Goal: Contribute content: Contribute content

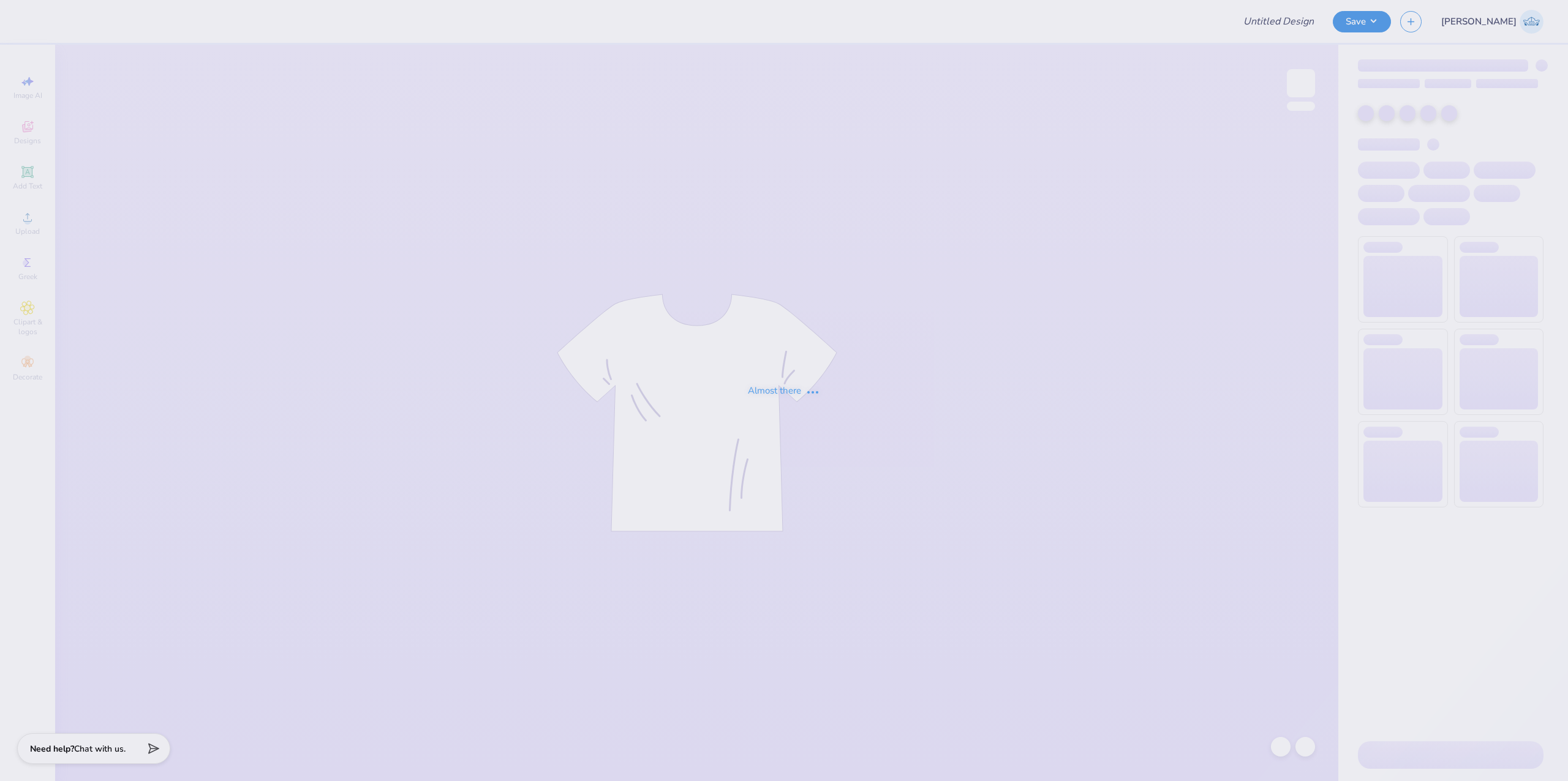
type input "Business of Entertainment Club T-shirts"
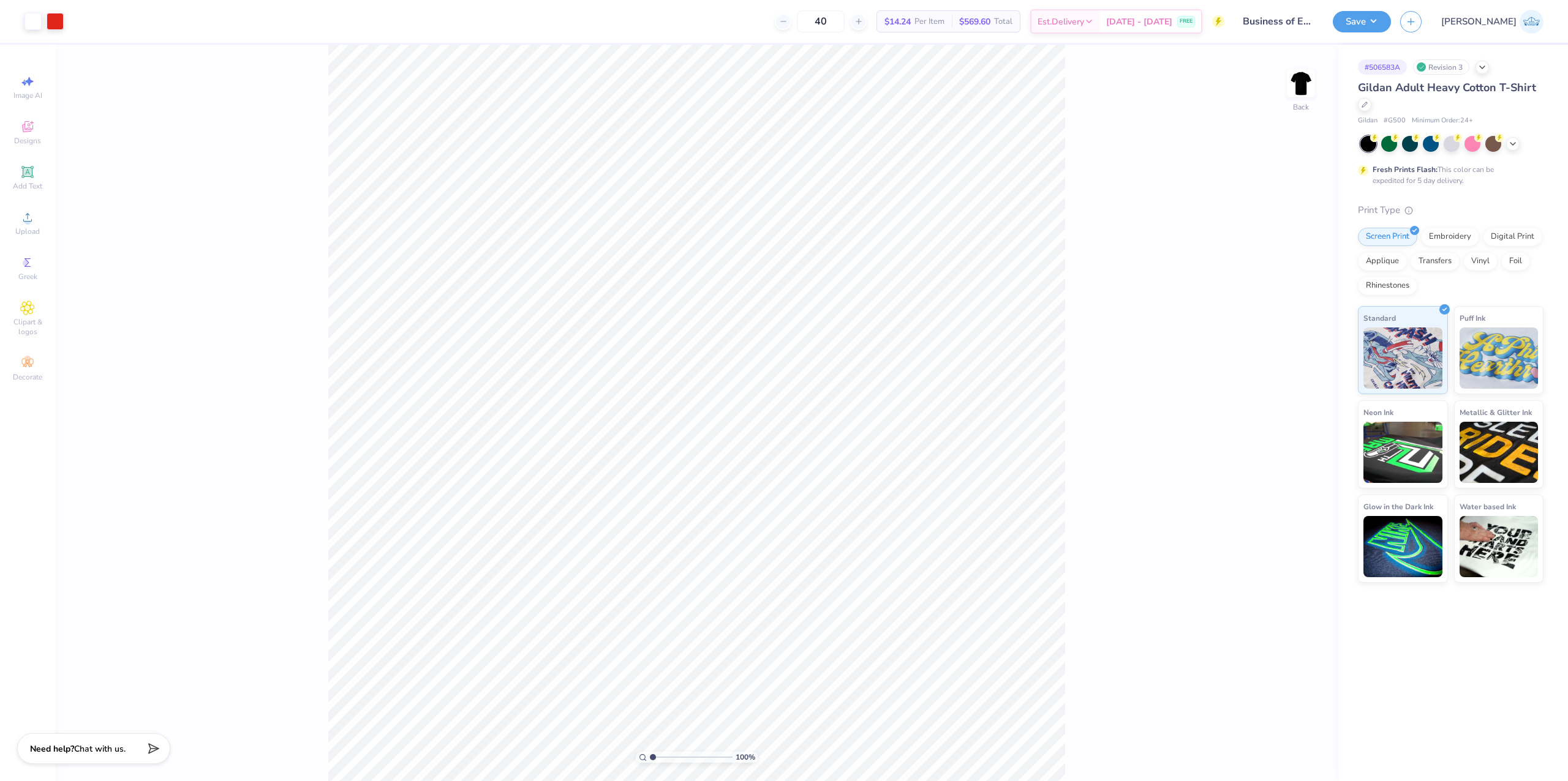
click at [1038, 0] on html "Art colors 40 $14.24 Per Item $569.60 Total Est. Delivery [DATE] - [DATE] FREE …" at bounding box center [784, 390] width 1568 height 781
click at [25, 221] on circle at bounding box center [27, 222] width 7 height 7
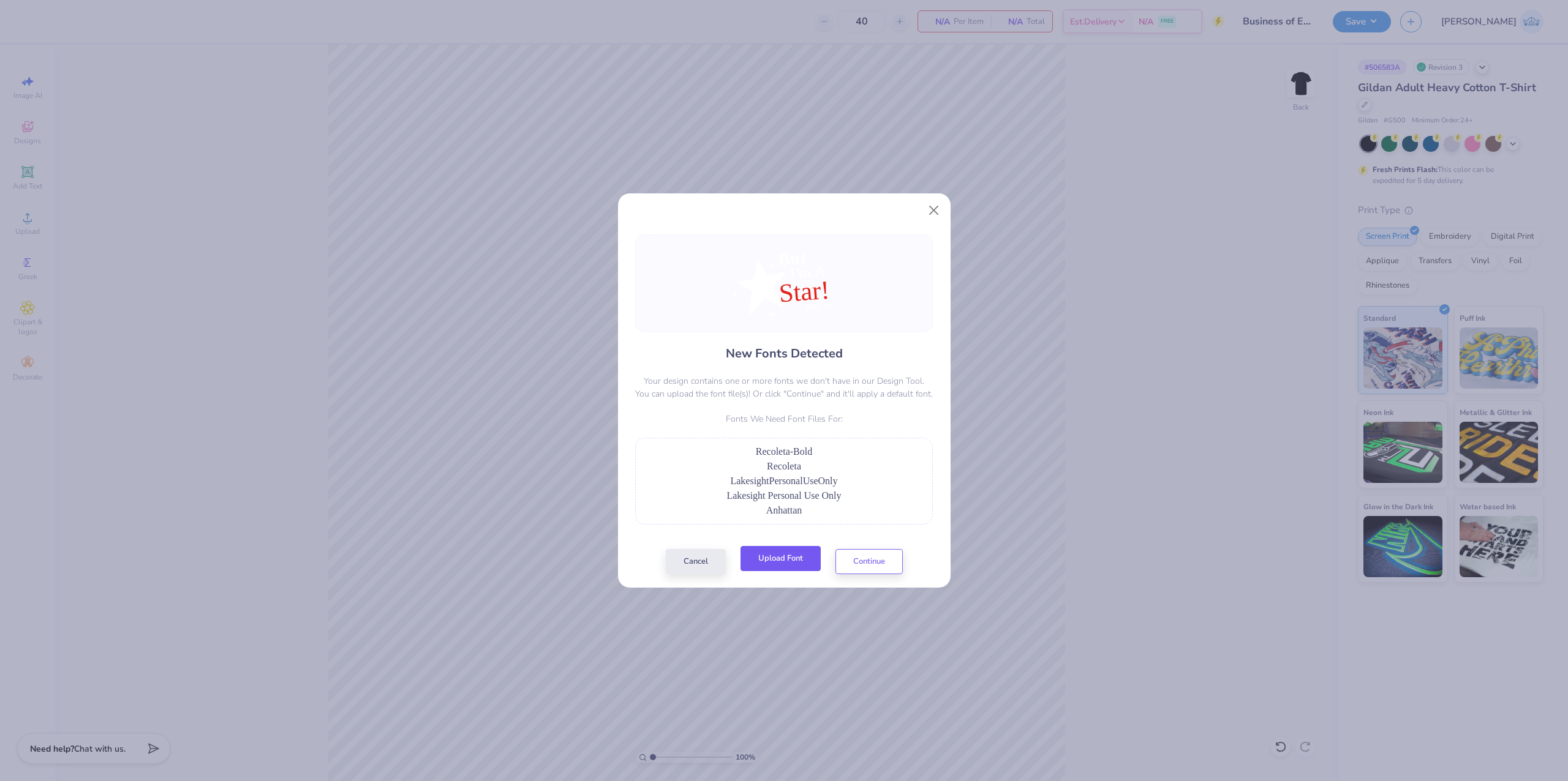
click at [784, 549] on button "Upload Font" at bounding box center [781, 559] width 81 height 25
click at [794, 566] on button "Upload Font" at bounding box center [781, 559] width 81 height 25
click at [786, 561] on button "Upload Font" at bounding box center [781, 559] width 81 height 25
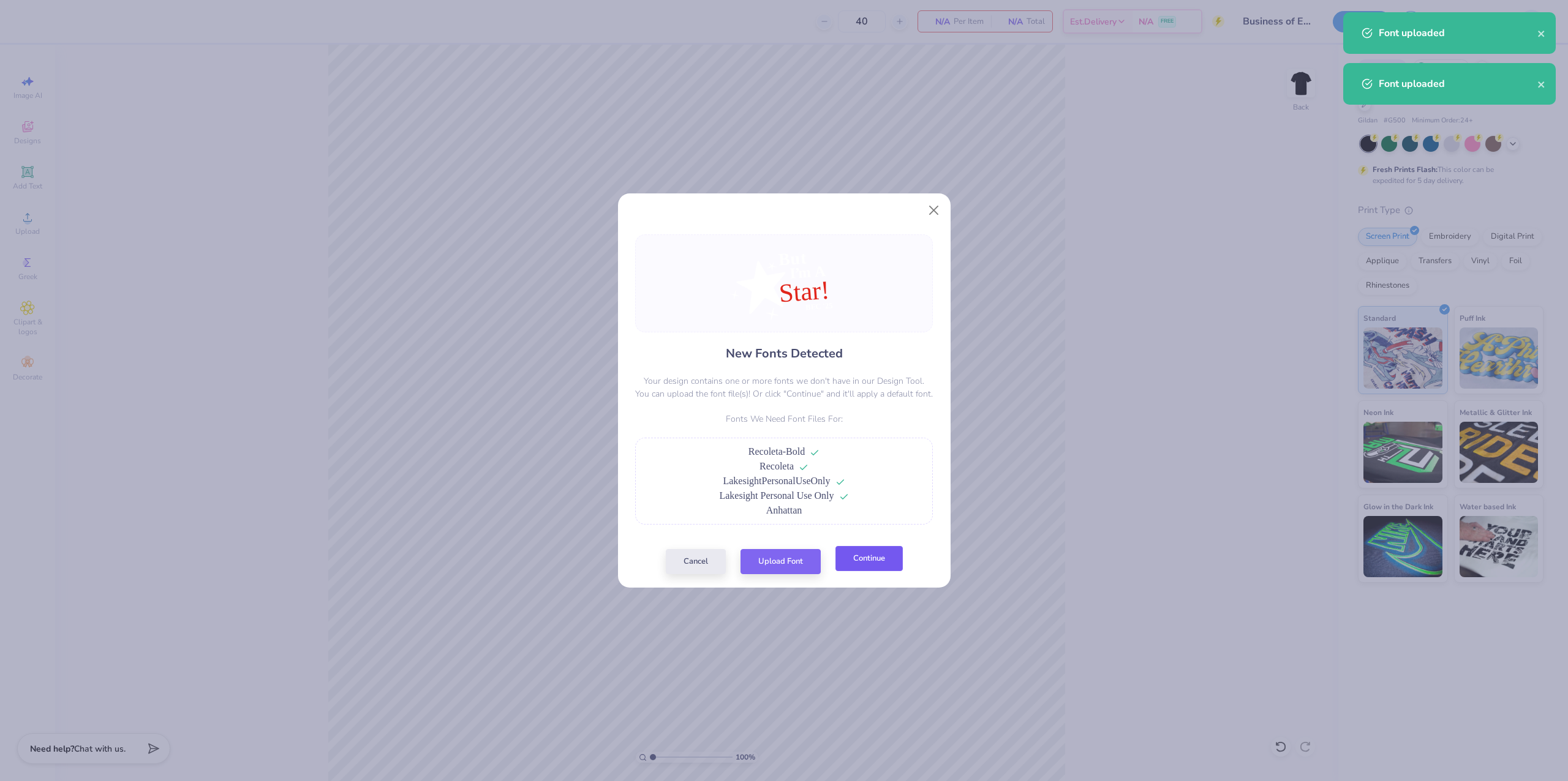
click at [877, 571] on button "Continue" at bounding box center [868, 559] width 67 height 25
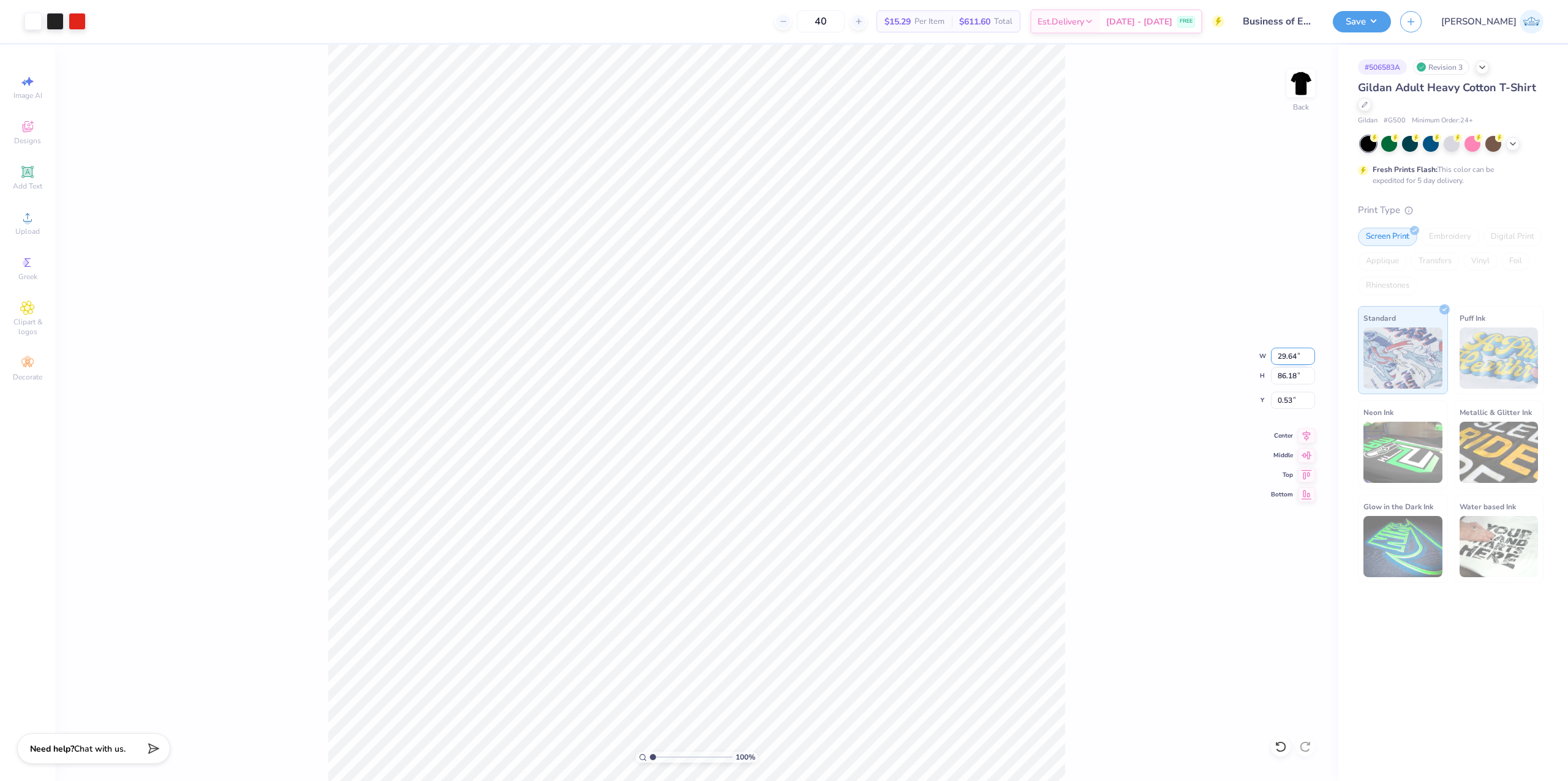
click at [1275, 354] on input "29.64" at bounding box center [1292, 356] width 44 height 18
type input "0.00"
type input "0.01"
type input "25.99"
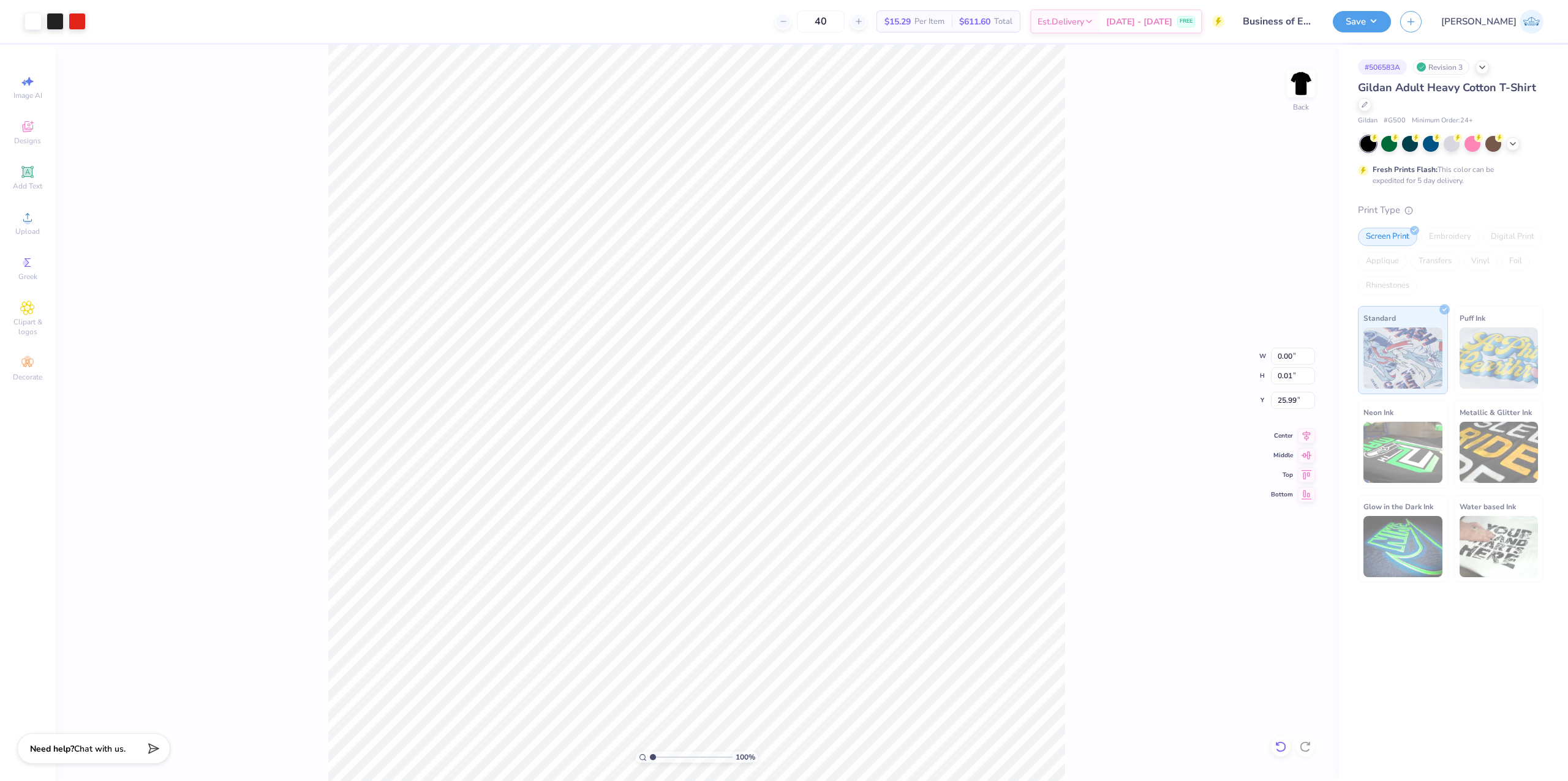
click at [1277, 753] on div at bounding box center [1280, 747] width 19 height 19
type input "29.64"
type input "86.18"
type input "0.53"
click at [1281, 355] on input "29.64" at bounding box center [1292, 356] width 44 height 18
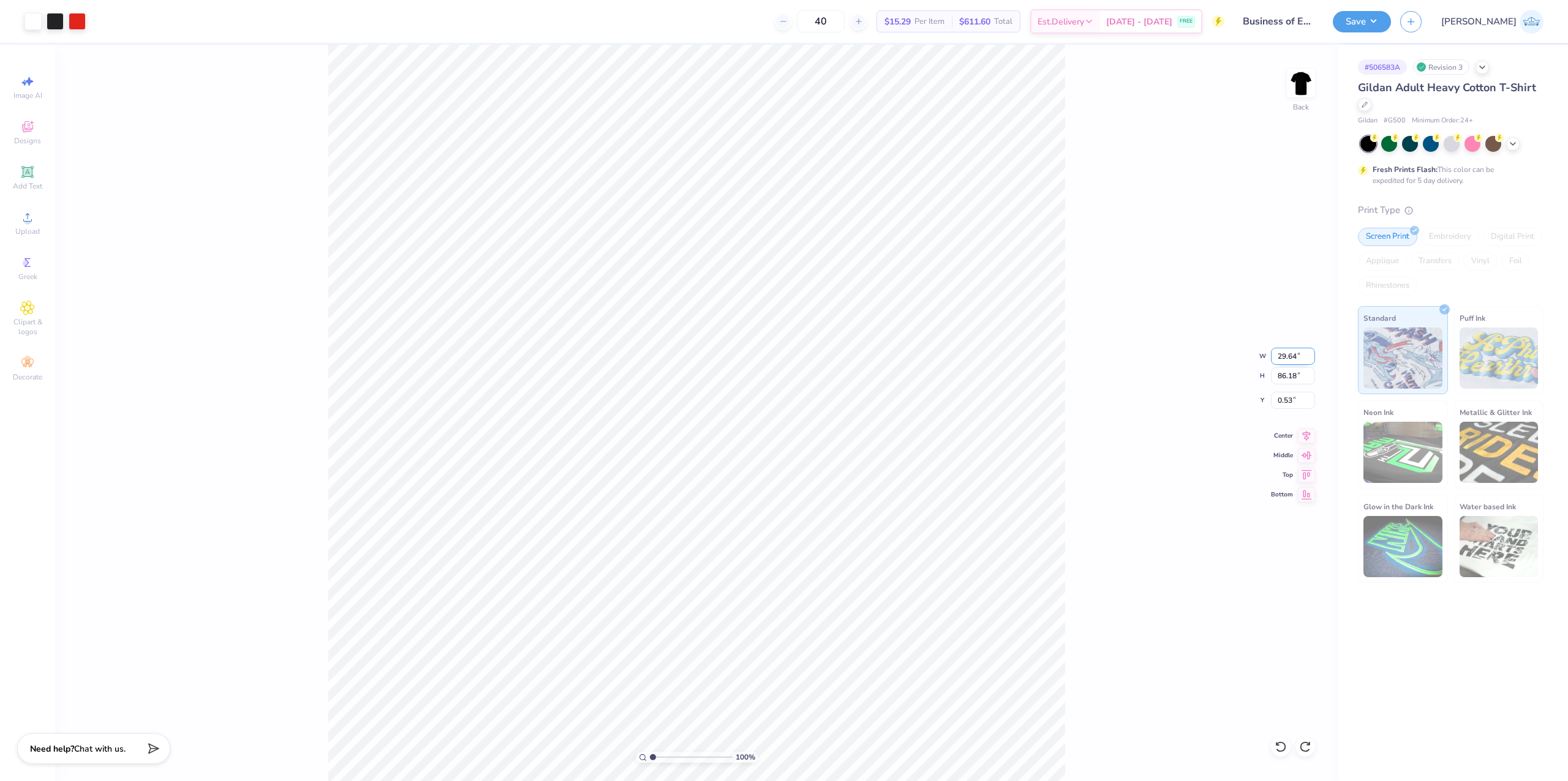
click at [1281, 355] on input "29.64" at bounding box center [1292, 356] width 44 height 18
type input "0.00"
type input "0.01"
type input "25.99"
click at [1275, 752] on icon at bounding box center [1281, 747] width 12 height 12
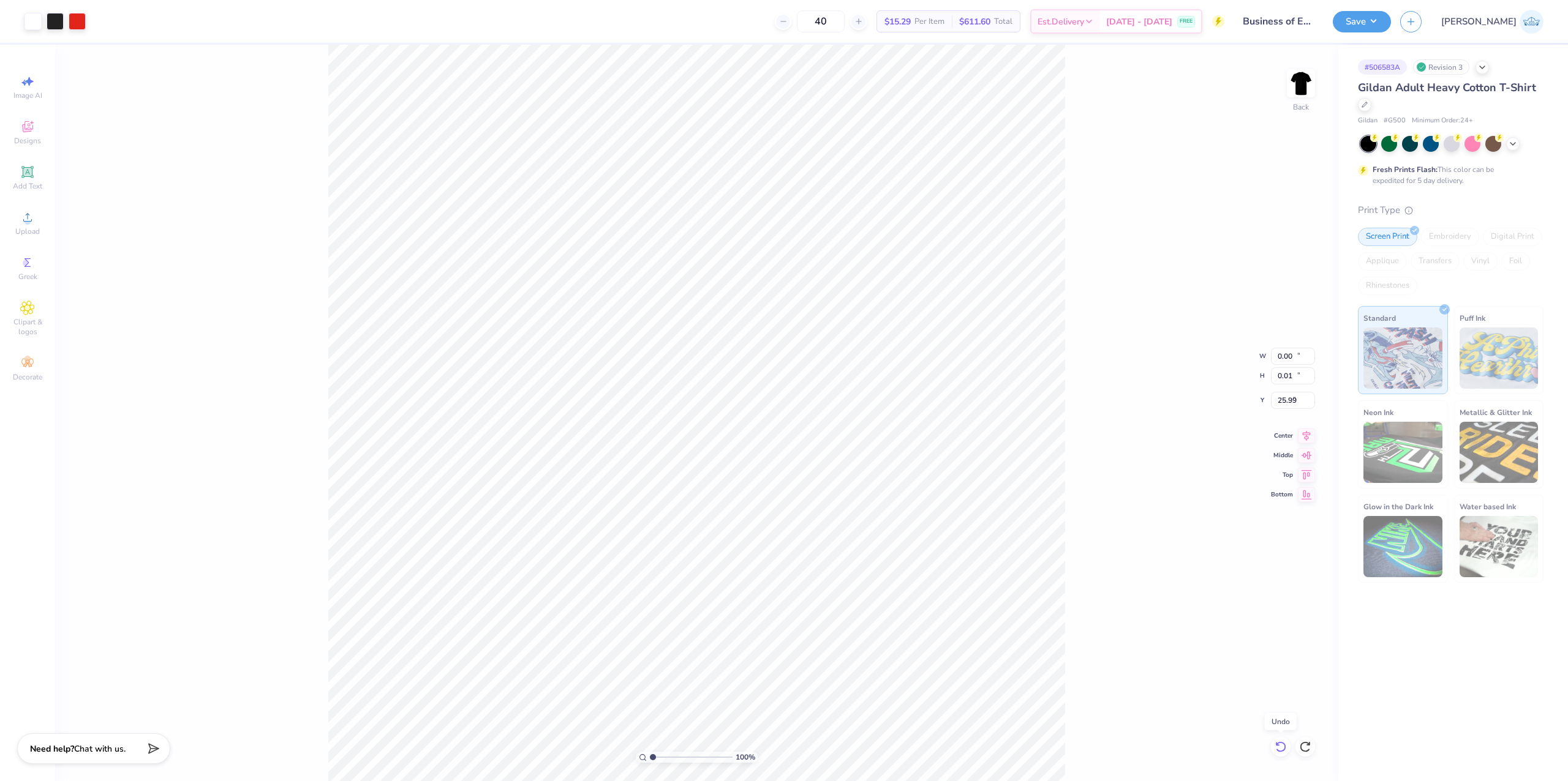
type input "29.64"
type input "86.18"
type input "0.53"
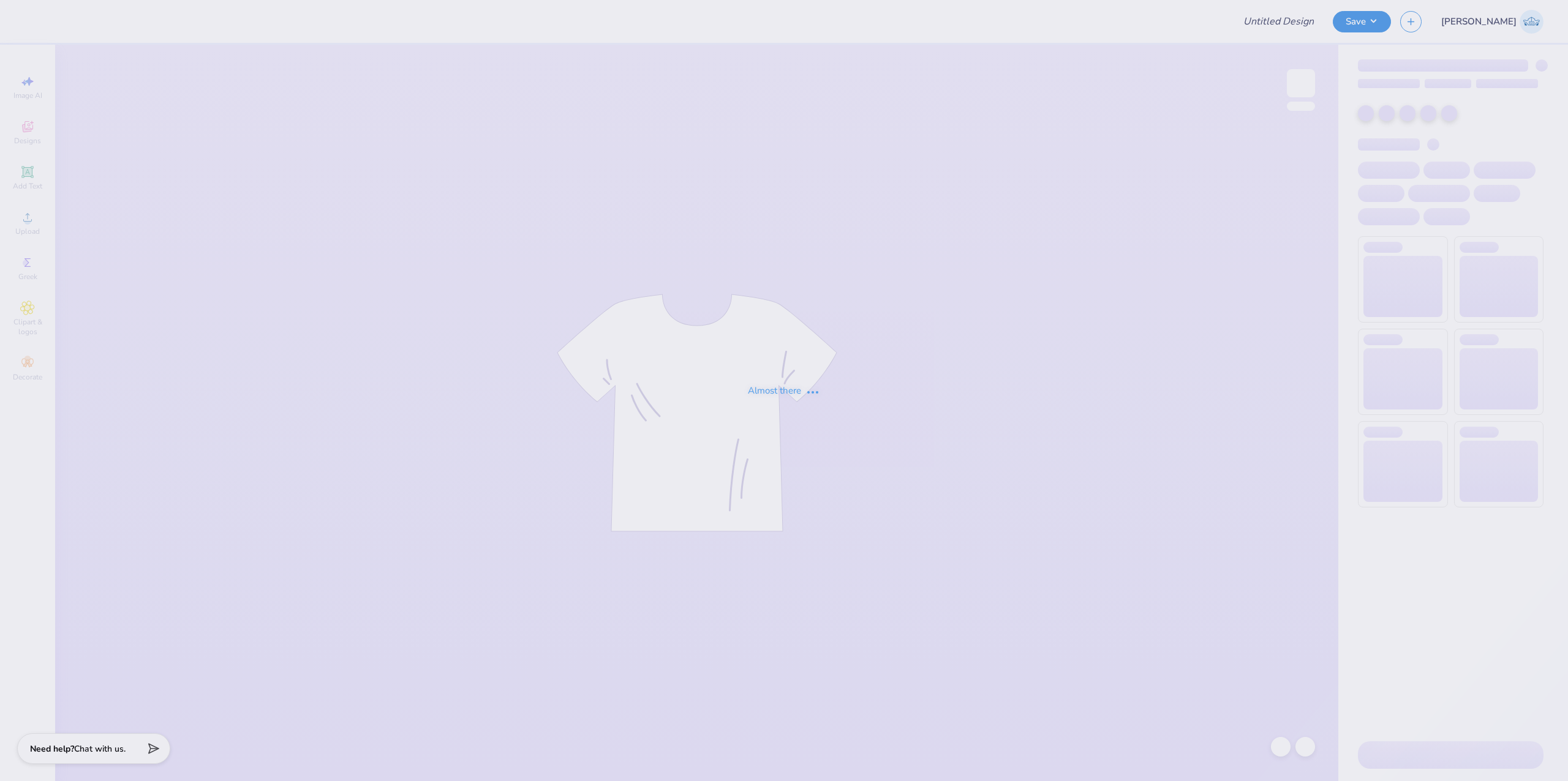
type input "Business of Entertainment Club T-shirts"
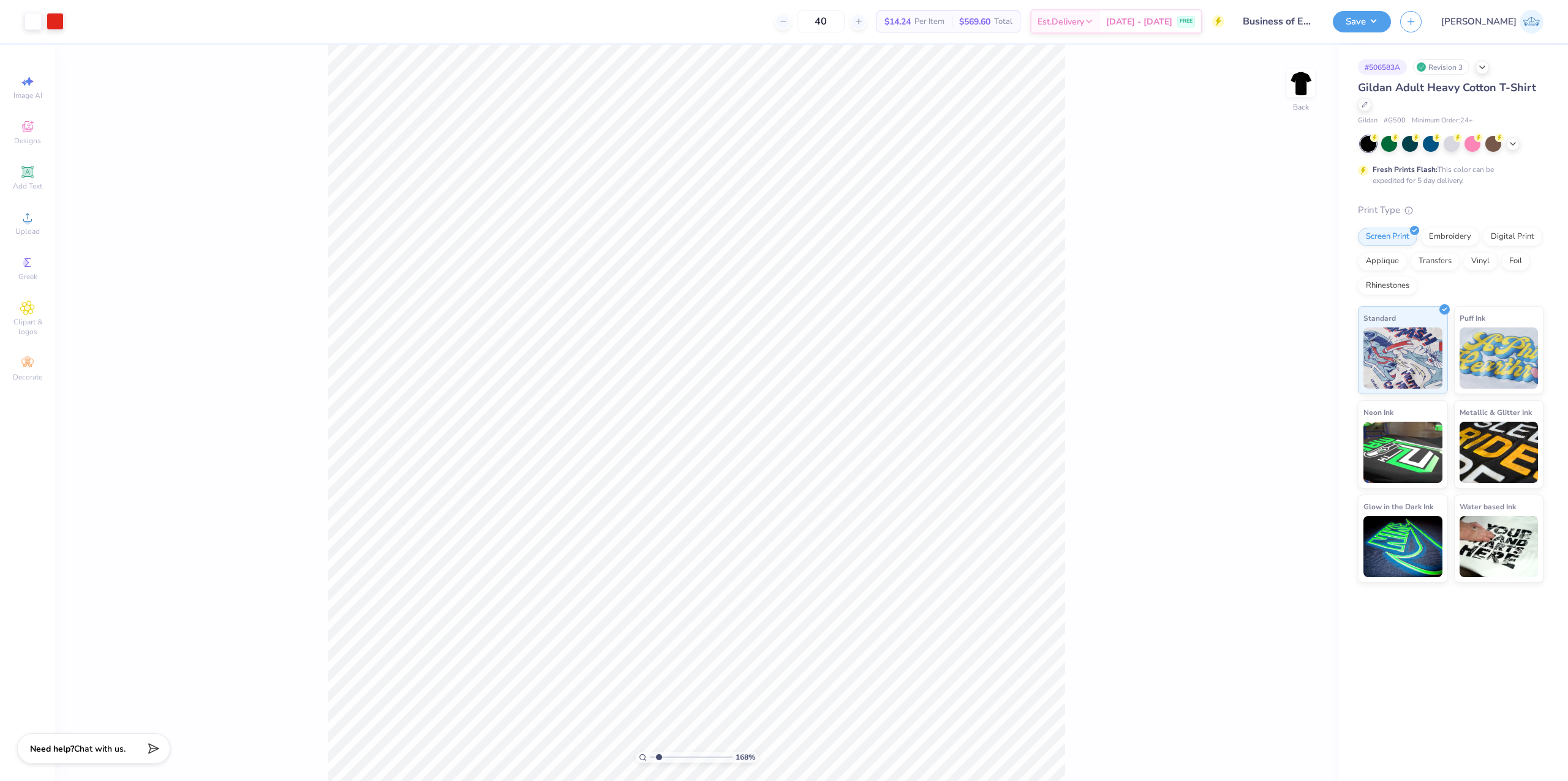
type input "1.78"
click at [659, 755] on input "range" at bounding box center [691, 757] width 82 height 11
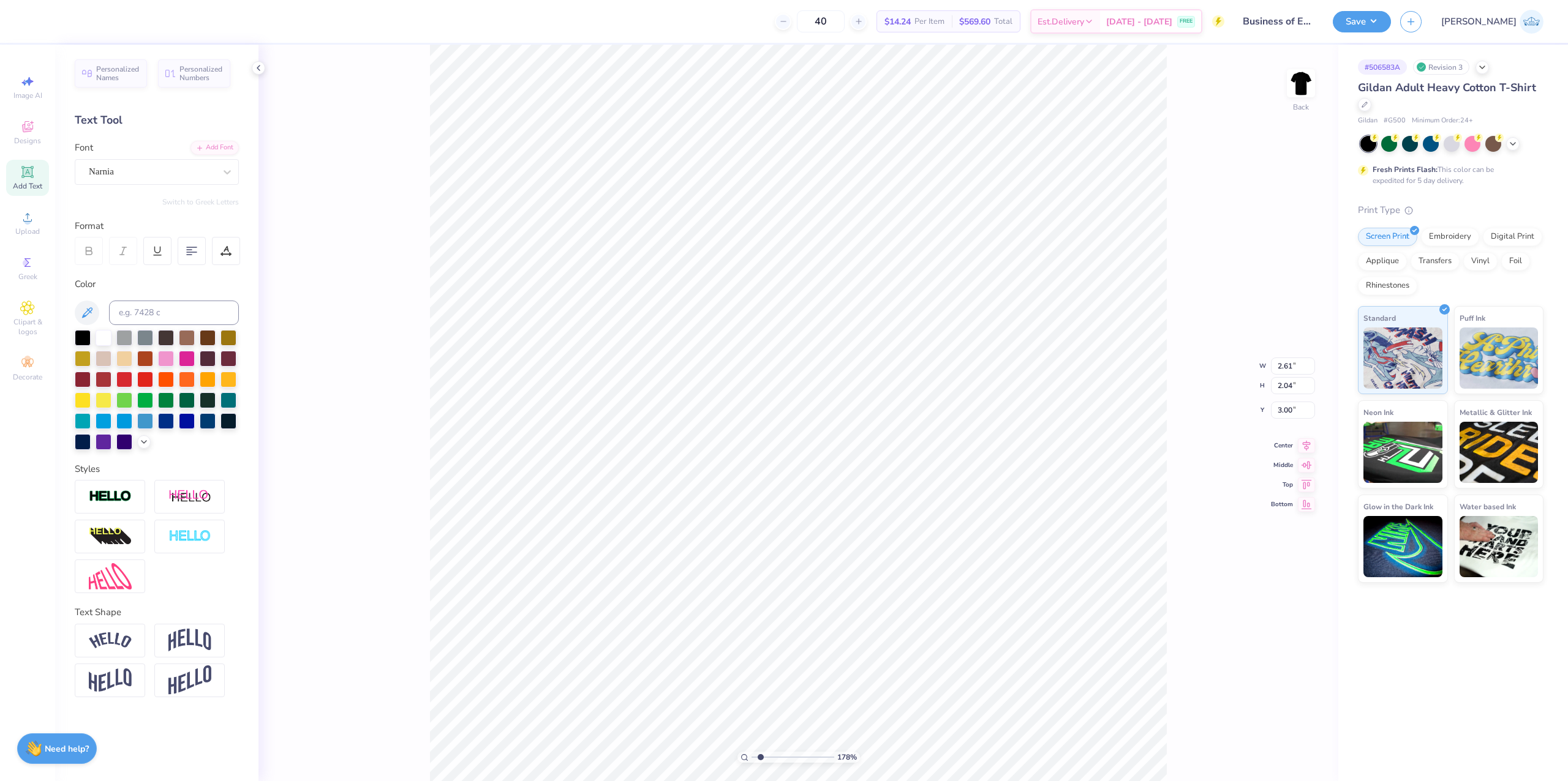
click at [187, 151] on div "Font Narnia" at bounding box center [156, 163] width 164 height 44
click at [207, 143] on div "Add Font" at bounding box center [214, 146] width 48 height 14
click at [128, 170] on div "Narnia" at bounding box center [151, 172] width 129 height 19
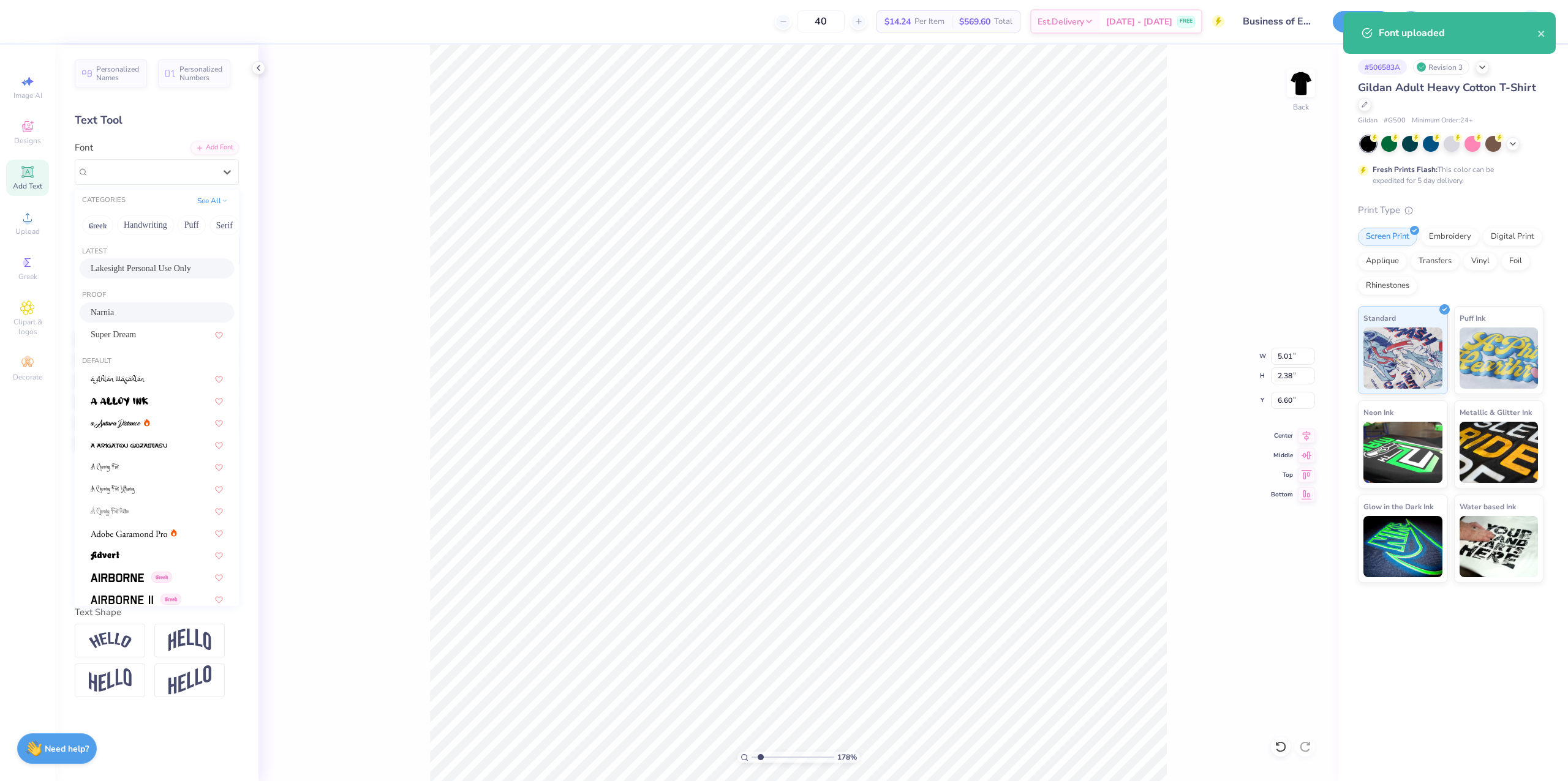
click at [144, 264] on span "Lakesight Personal Use Only" at bounding box center [141, 268] width 101 height 13
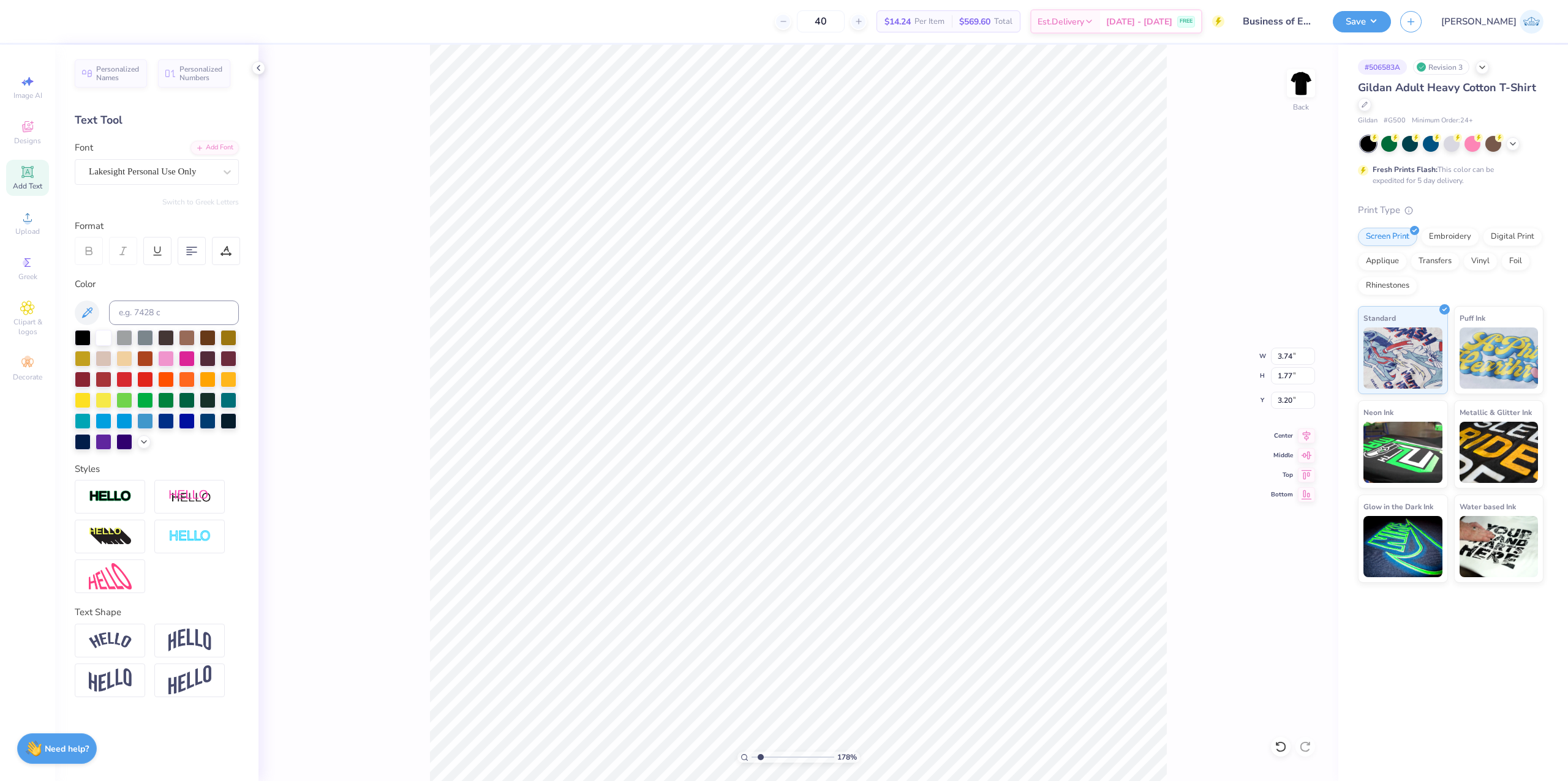
type input "3.74"
type input "1.77"
type input "3.20"
click at [217, 152] on div "Add Font" at bounding box center [214, 146] width 48 height 14
type input "1"
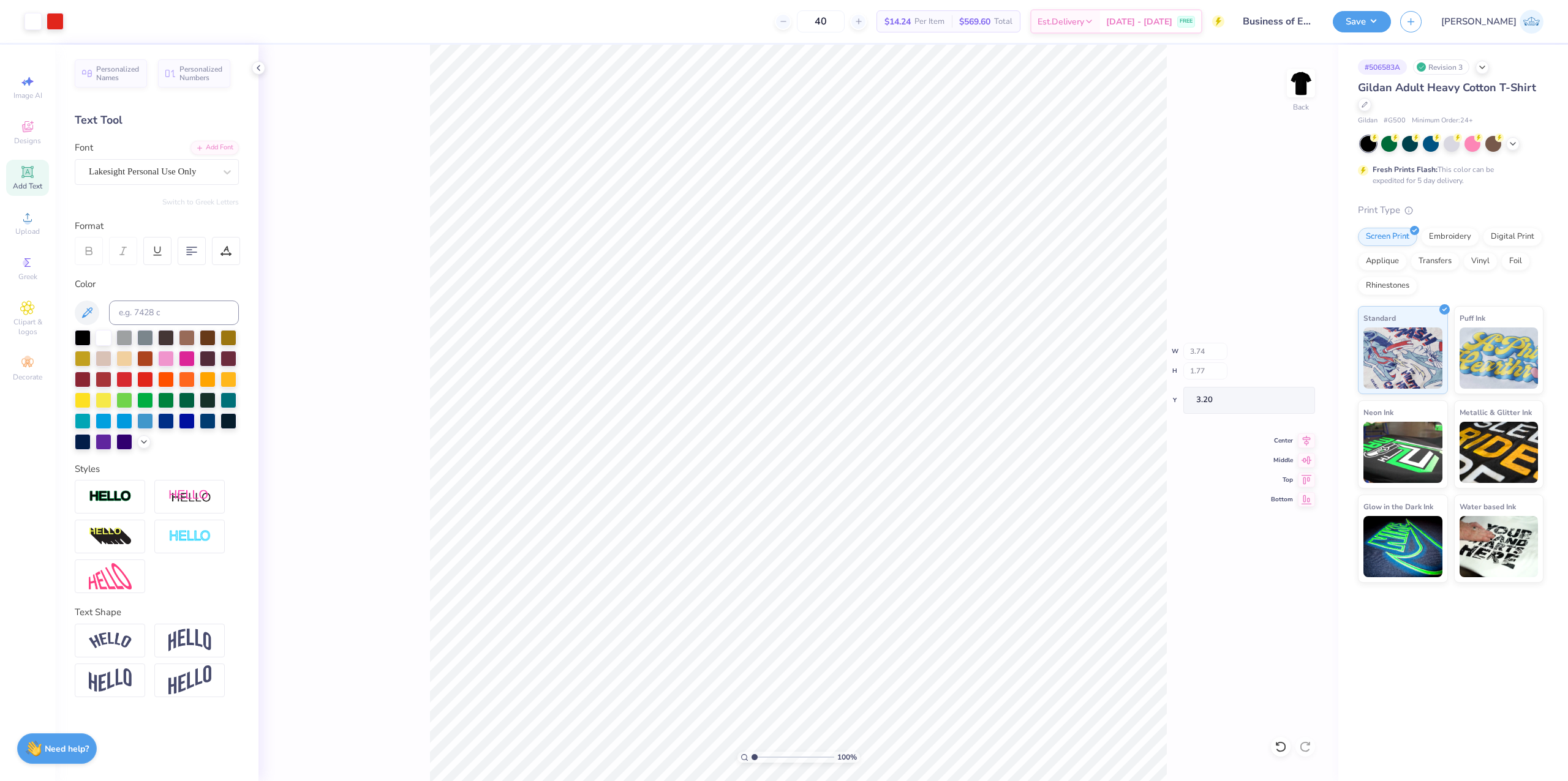
click at [751, 763] on input "range" at bounding box center [792, 757] width 82 height 11
click at [30, 218] on icon at bounding box center [27, 217] width 15 height 15
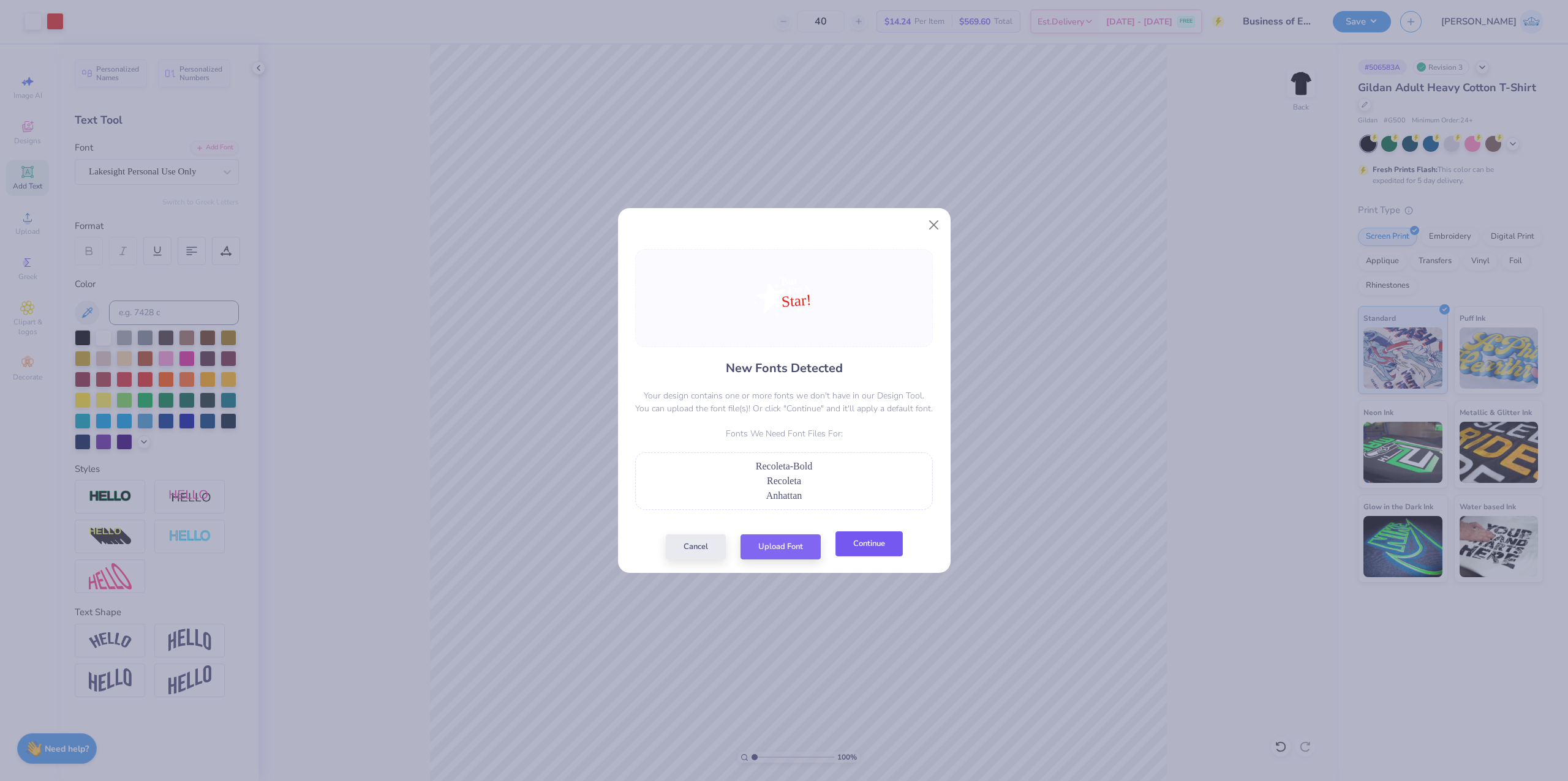
click at [846, 545] on button "Continue" at bounding box center [868, 544] width 67 height 25
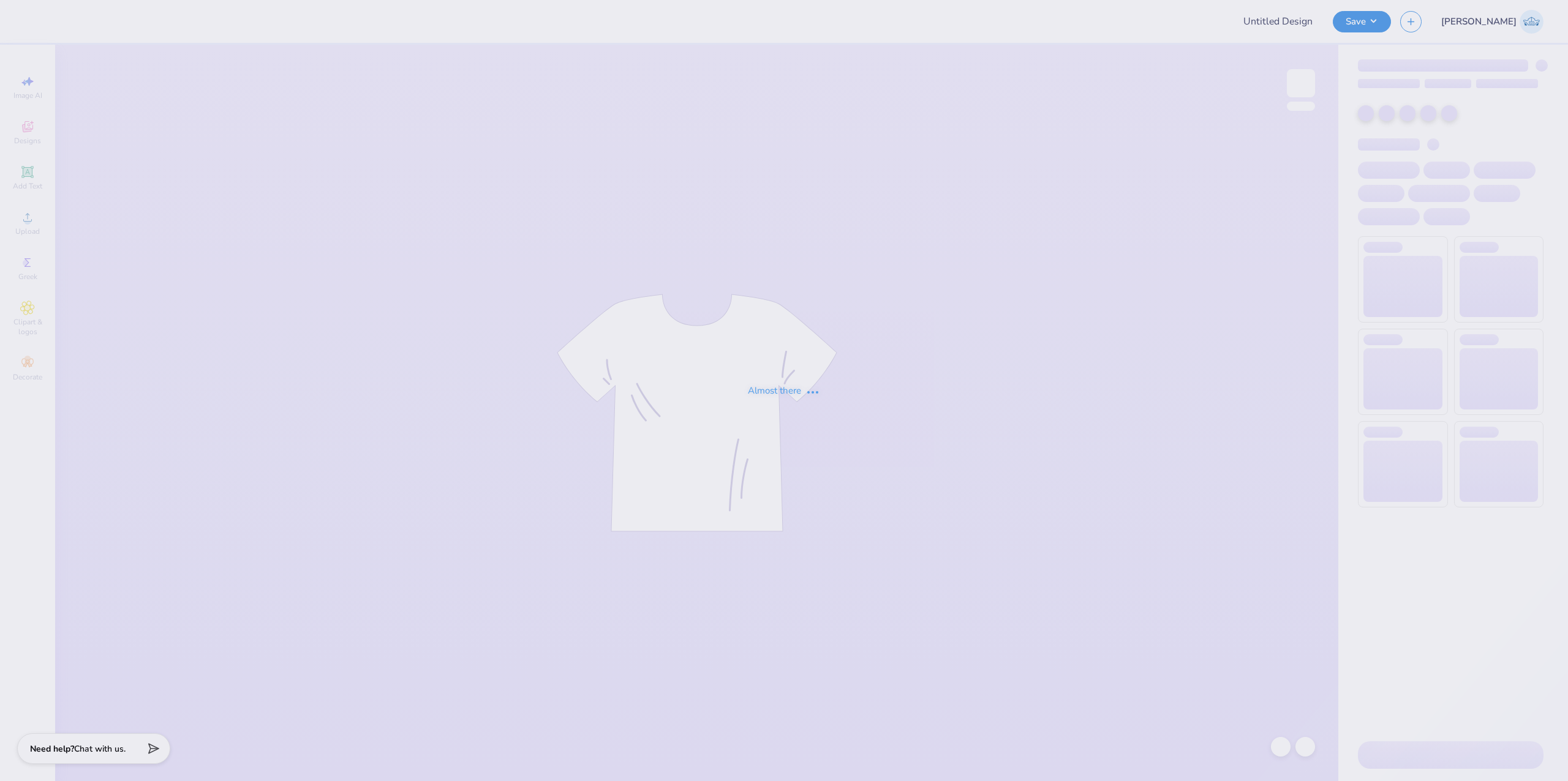
type input "Business of Entertainment Club T-shirts"
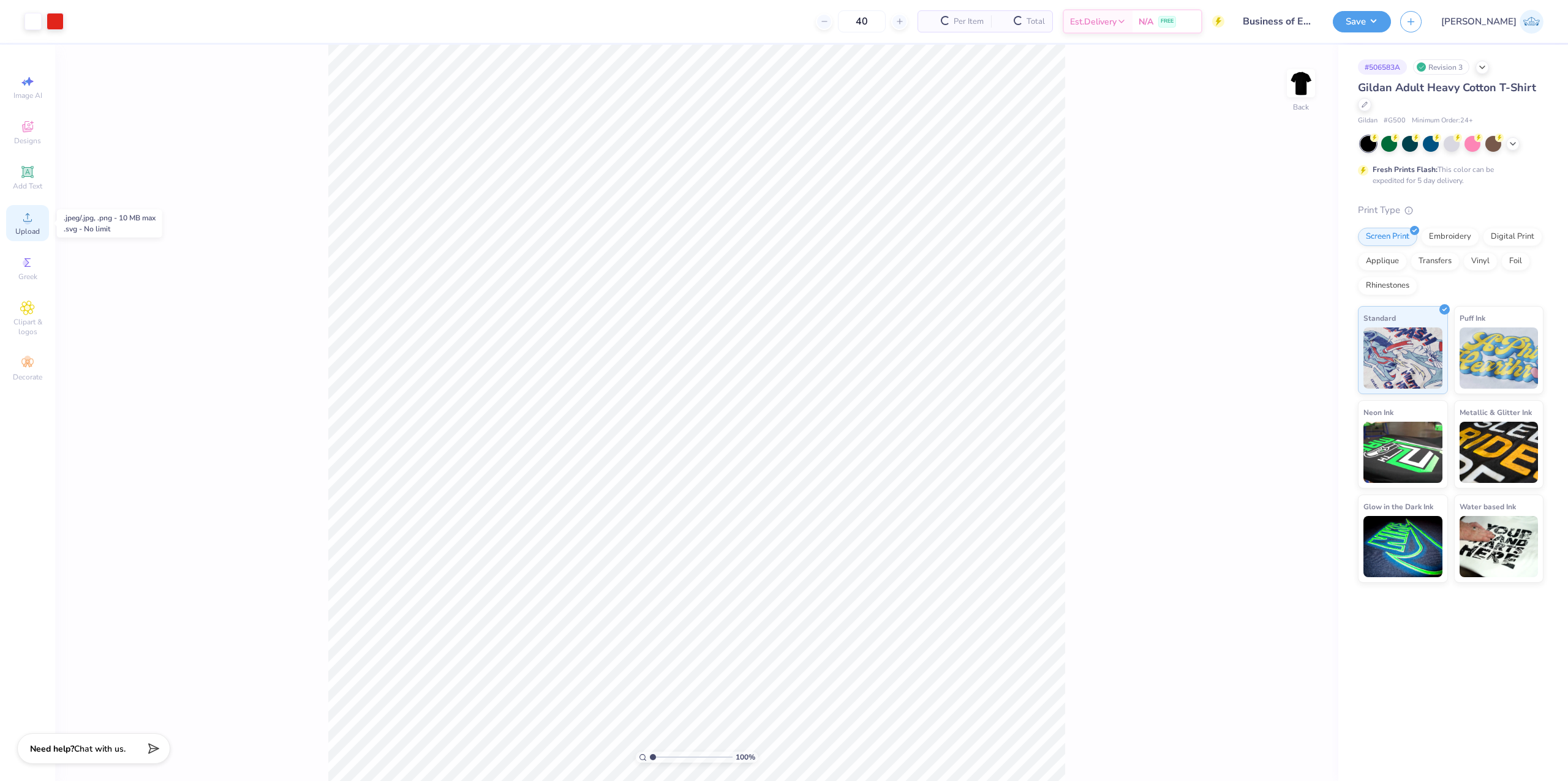
click at [33, 221] on icon at bounding box center [27, 217] width 15 height 15
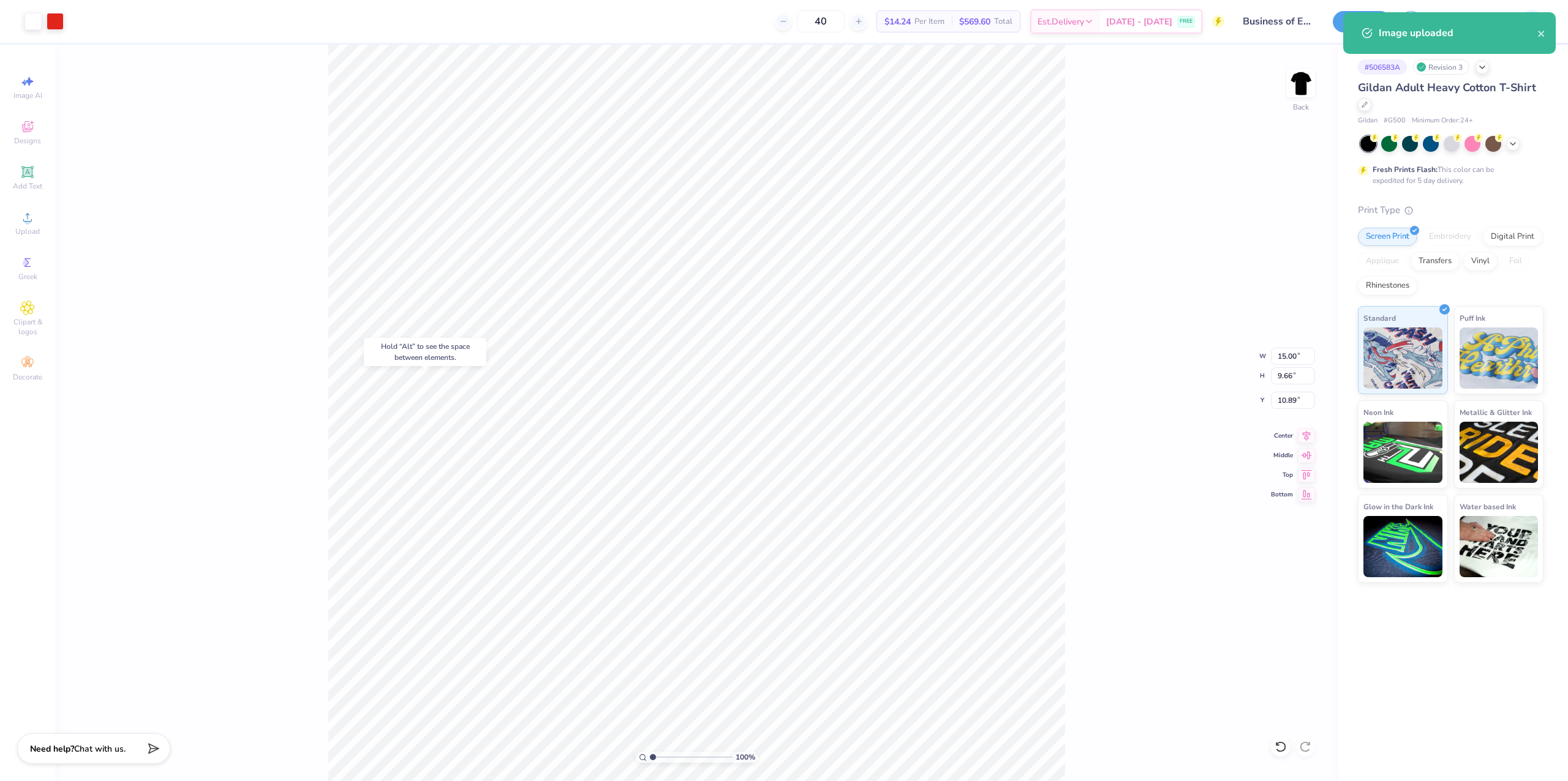
type input "10.89"
type input "9.42"
type input "6.06"
type input "14.73"
click at [1275, 360] on input "10.50" at bounding box center [1292, 356] width 44 height 18
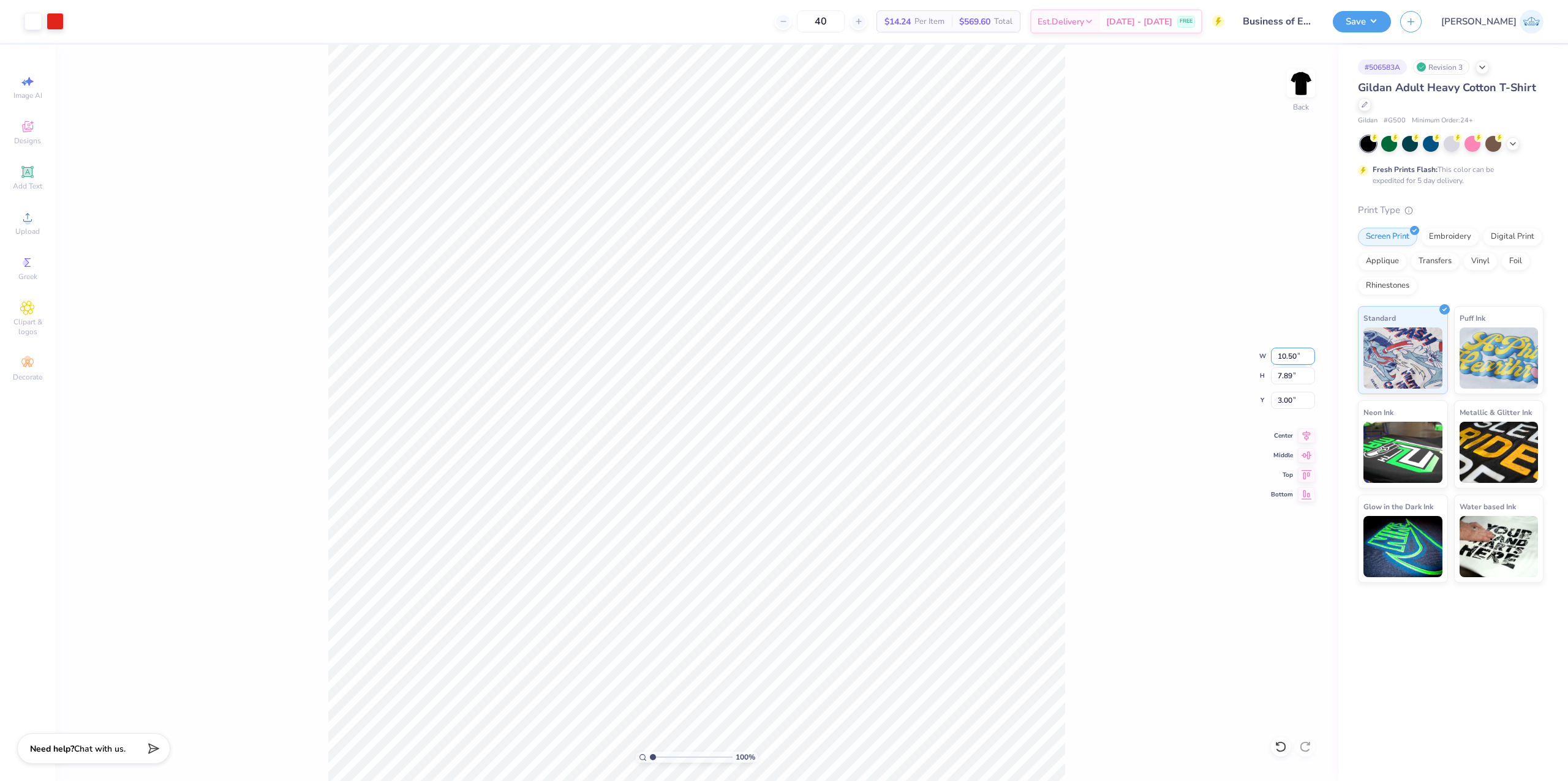
click at [1275, 360] on input "10.50" at bounding box center [1292, 356] width 44 height 18
type input "9.42"
type input "6.06"
type input "14.73"
click at [1291, 365] on div "100 % Back W 9.42 9.42 " H 6.06 6.06 " Y 14.73 14.73 " Center Middle Top Bottom" at bounding box center [696, 412] width 1283 height 736
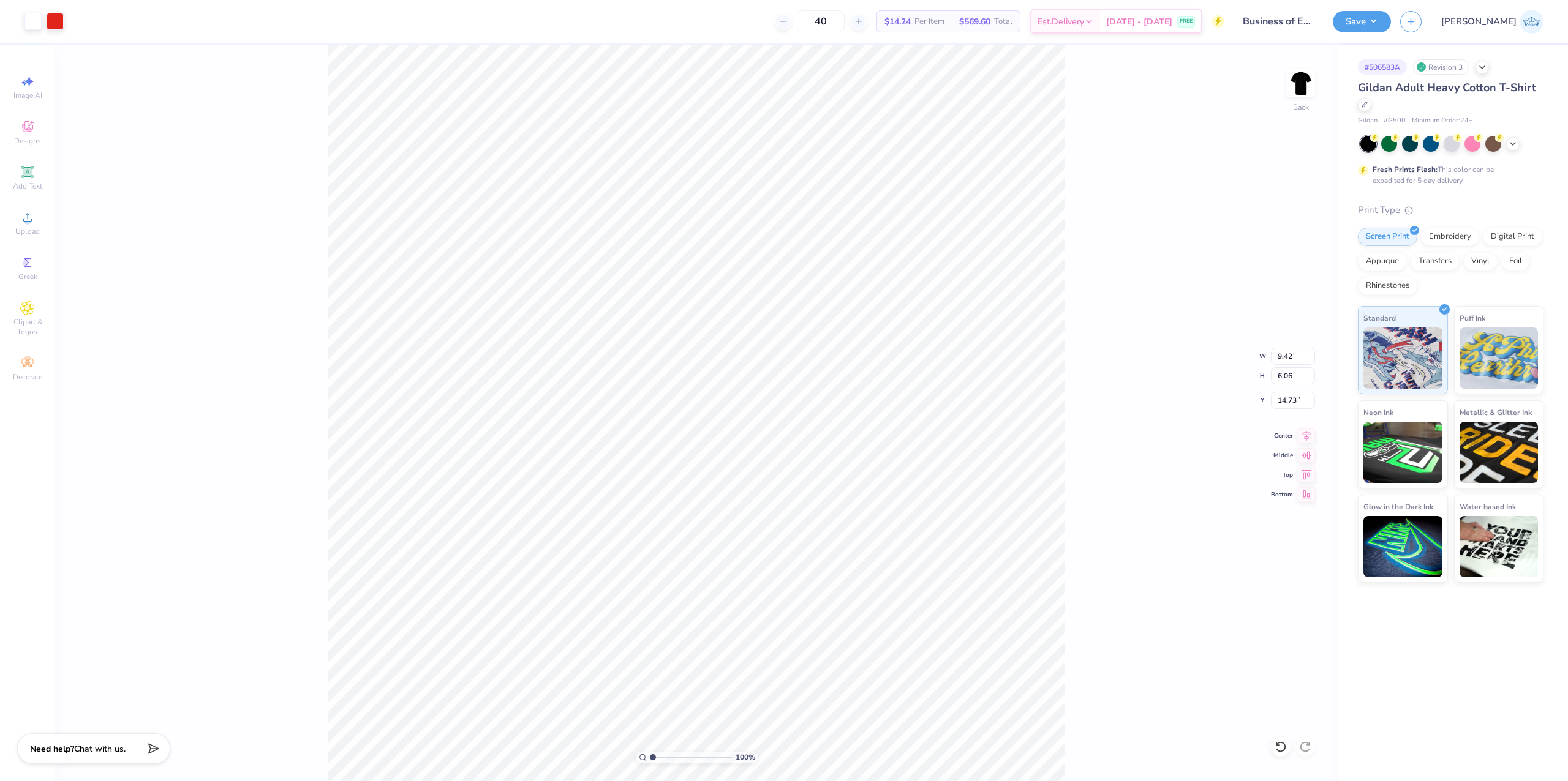
click at [1287, 348] on div "100 % Back W 9.42 9.42 " H 6.06 6.06 " Y 14.73 14.73 " Center Middle Top Bottom" at bounding box center [696, 412] width 1283 height 736
click at [1284, 355] on input "9.42" at bounding box center [1292, 356] width 44 height 18
paste input "10.50"
type input "10.50"
type input "6.76"
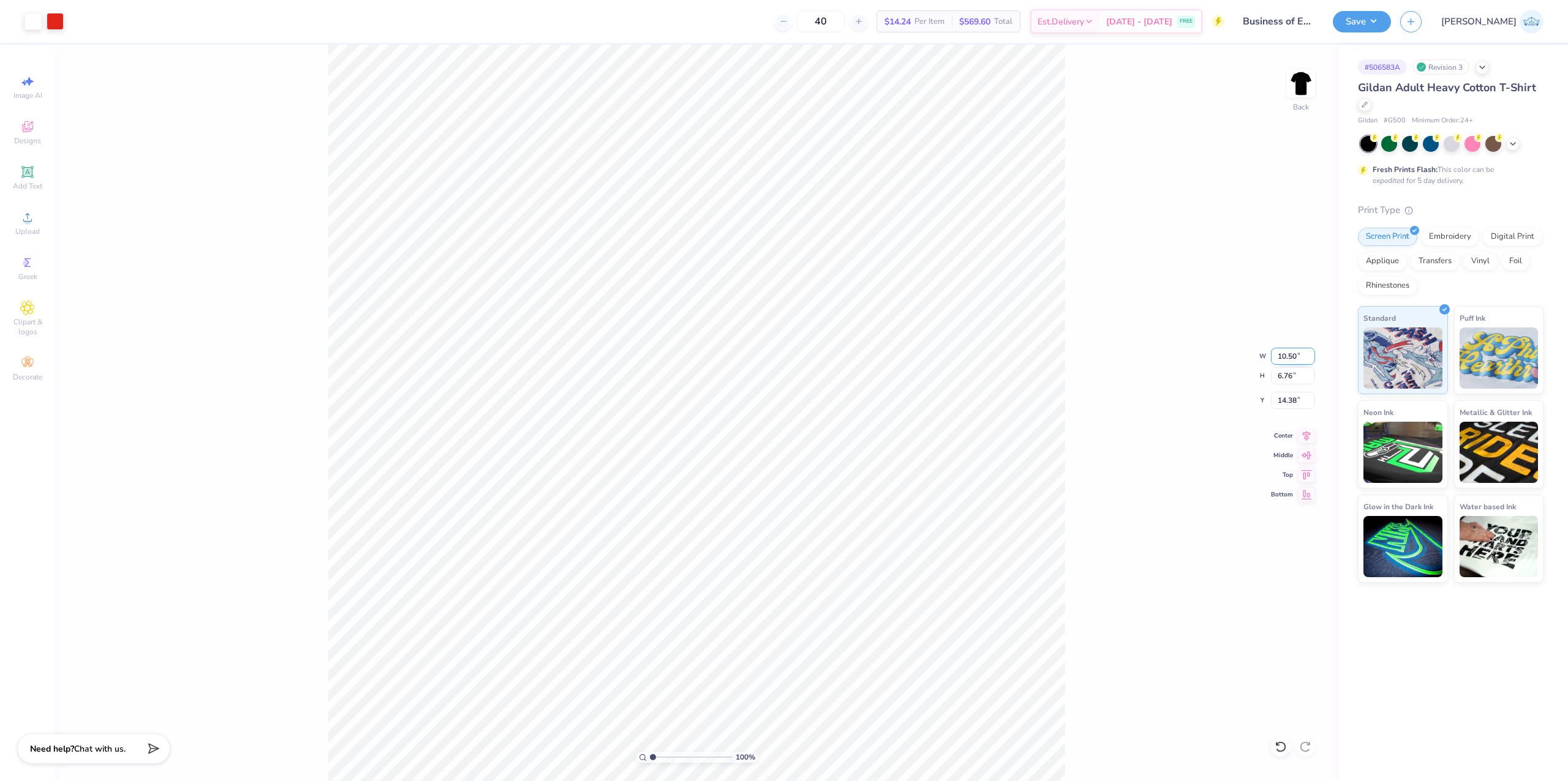
type input "14.38"
click at [1291, 429] on div "Center" at bounding box center [1292, 434] width 44 height 15
click at [681, 753] on input "range" at bounding box center [691, 757] width 82 height 11
drag, startPoint x: 670, startPoint y: 756, endPoint x: 629, endPoint y: 762, distance: 41.4
type input "1"
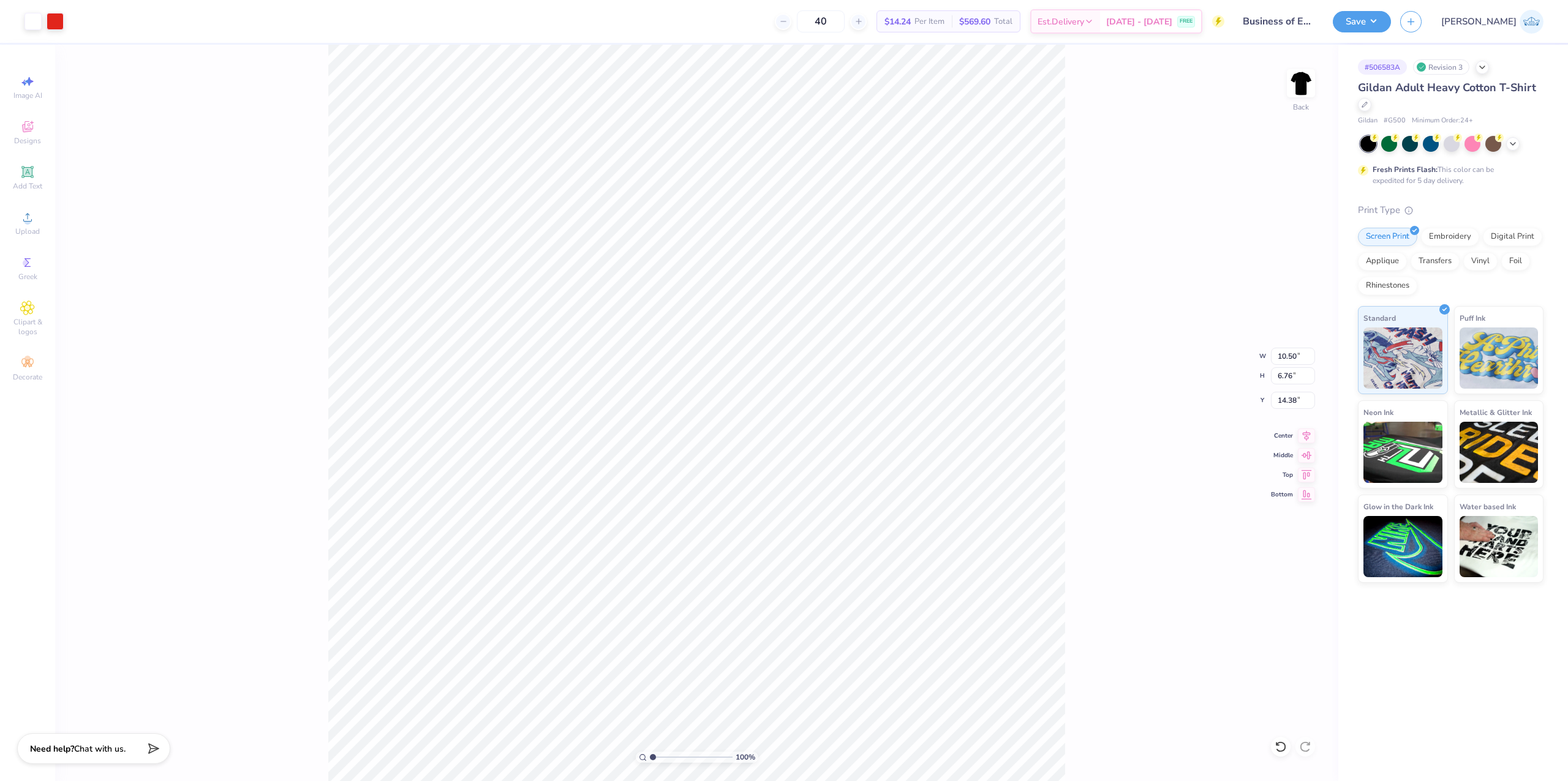
click at [650, 762] on input "range" at bounding box center [691, 757] width 82 height 11
click at [1281, 408] on input "14.38" at bounding box center [1292, 401] width 44 height 18
type input "3.00"
click at [1306, 440] on icon at bounding box center [1306, 434] width 18 height 15
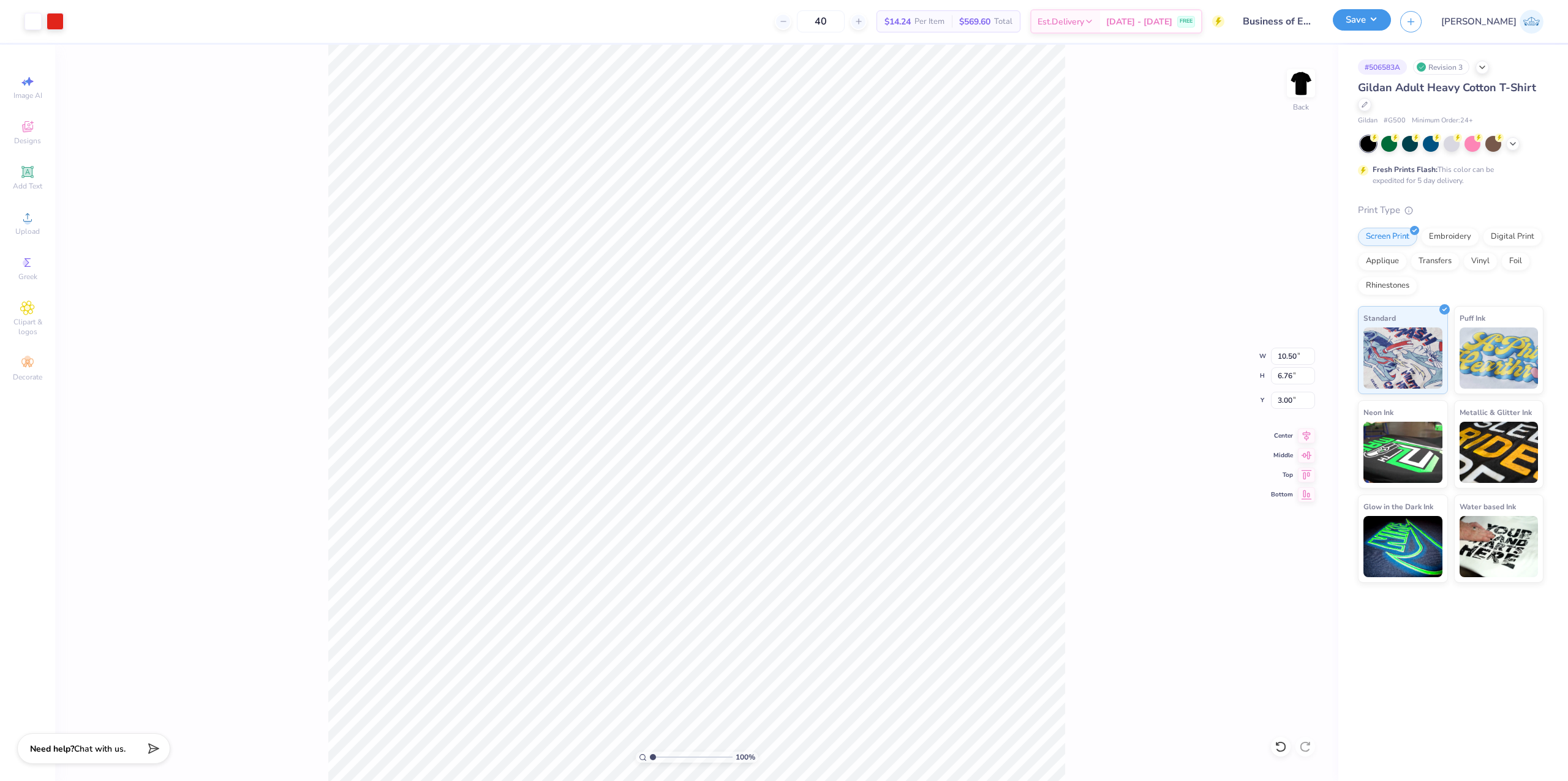
click at [1390, 25] on button "Save" at bounding box center [1361, 19] width 58 height 21
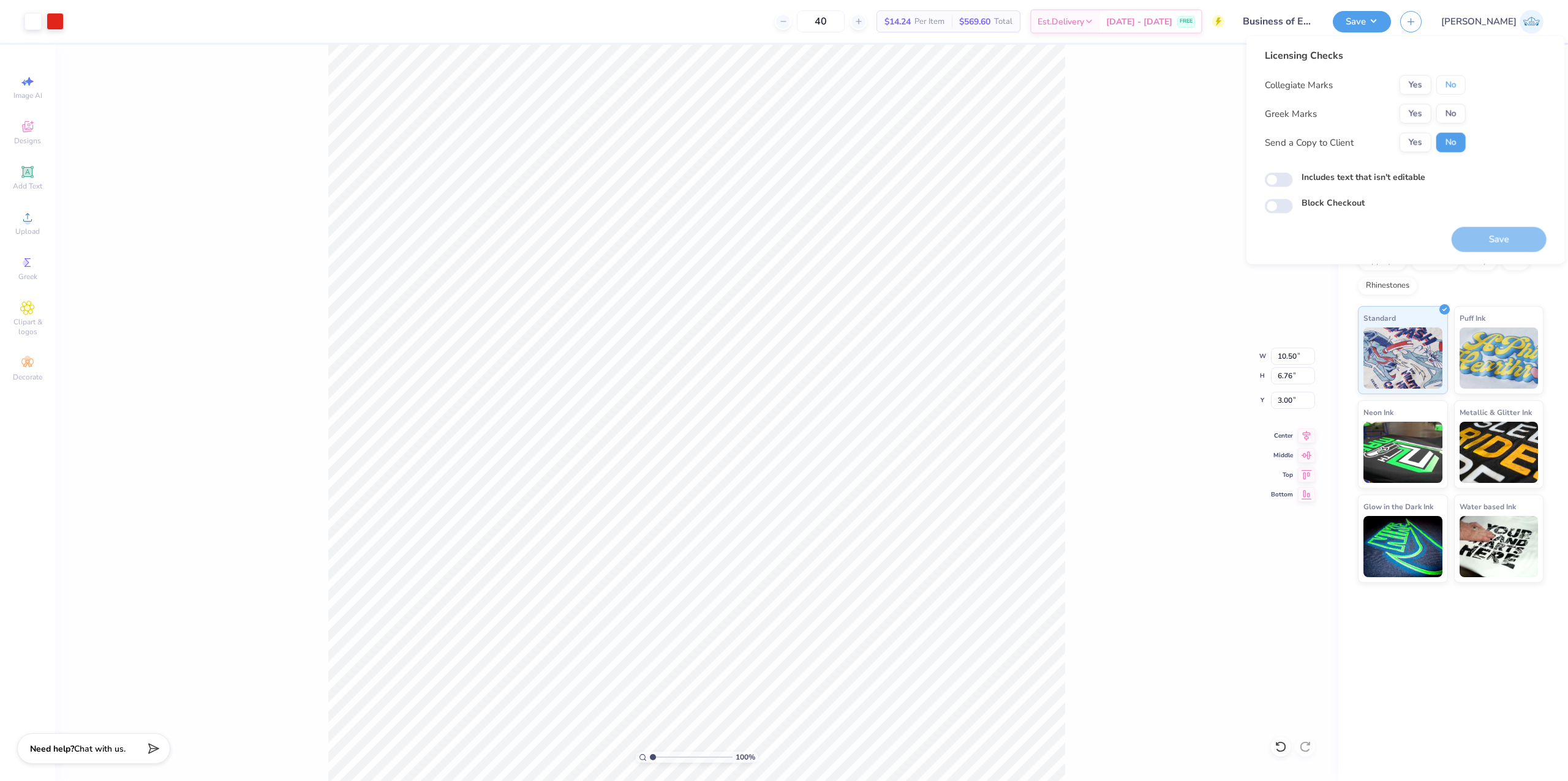
click at [1463, 91] on button "No" at bounding box center [1451, 85] width 30 height 19
click at [1450, 111] on button "No" at bounding box center [1451, 114] width 30 height 19
click at [1421, 148] on button "Yes" at bounding box center [1415, 143] width 32 height 19
click at [1274, 185] on input "Includes text that isn't editable" at bounding box center [1278, 179] width 28 height 15
checkbox input "true"
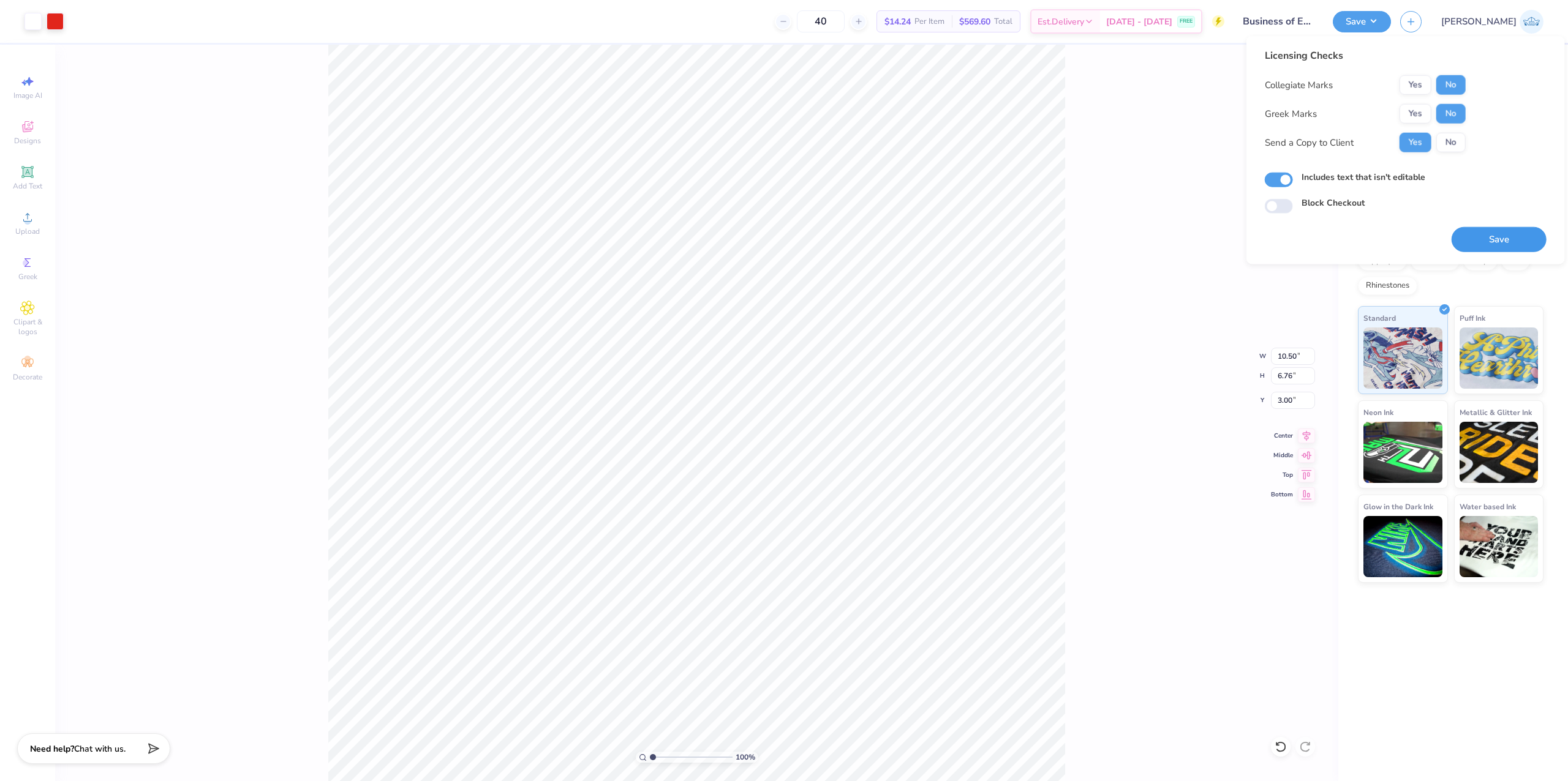
click at [1466, 239] on button "Save" at bounding box center [1499, 239] width 95 height 25
click at [1299, 441] on icon at bounding box center [1306, 436] width 18 height 15
